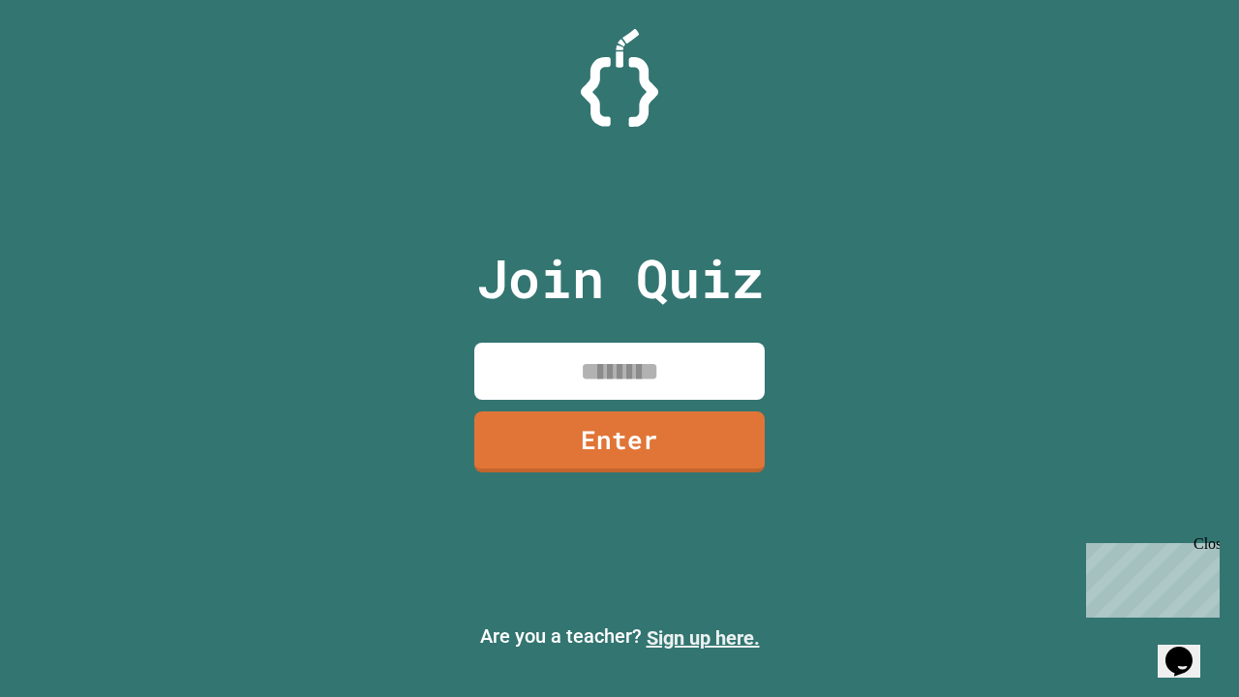
click at [703, 638] on link "Sign up here." at bounding box center [703, 637] width 113 height 23
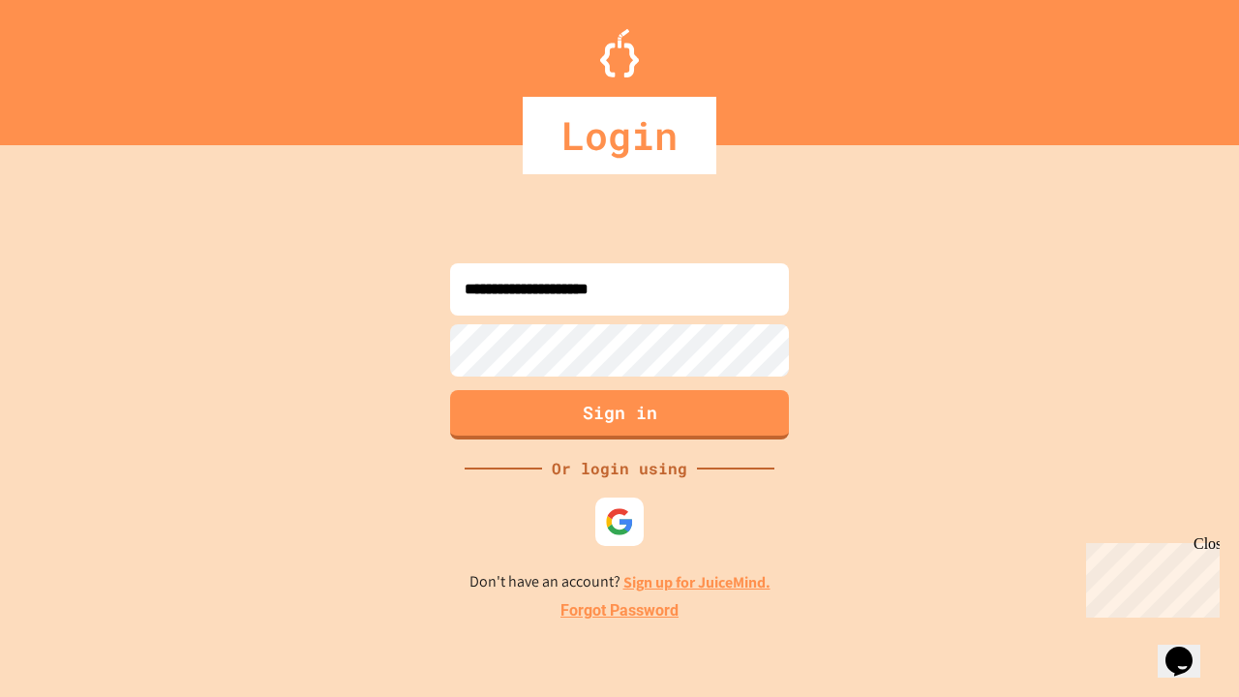
type input "**********"
